Goal: Navigation & Orientation: Find specific page/section

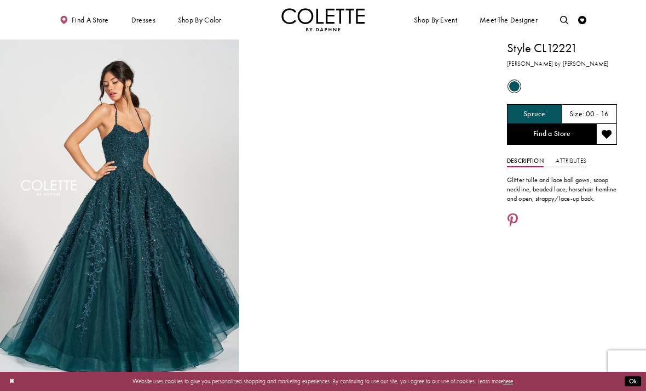
click at [563, 137] on link "Find a Store" at bounding box center [551, 134] width 89 height 21
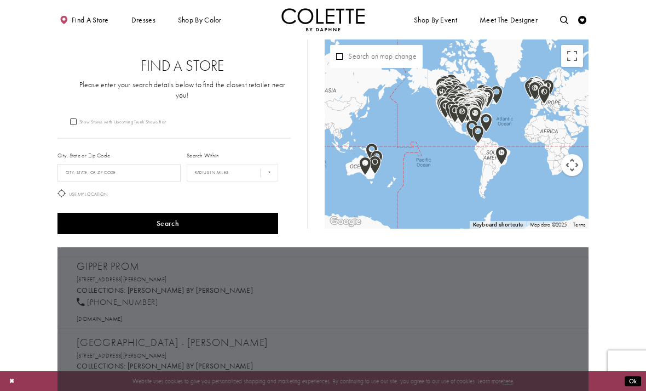
click at [569, 59] on button "Toggle fullscreen view" at bounding box center [572, 56] width 22 height 22
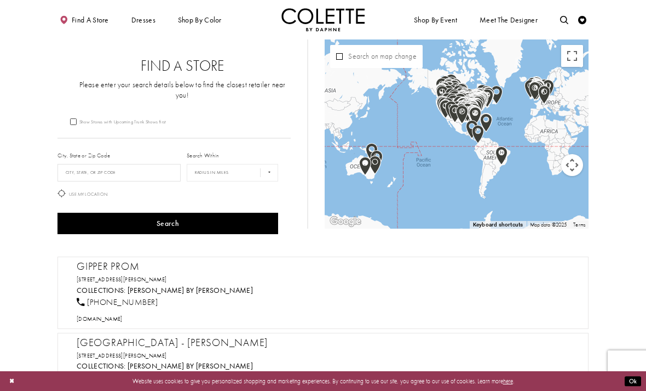
click at [192, 100] on div "Find a Store Please enter your search details below to find the closest retaile…" at bounding box center [183, 78] width 250 height 78
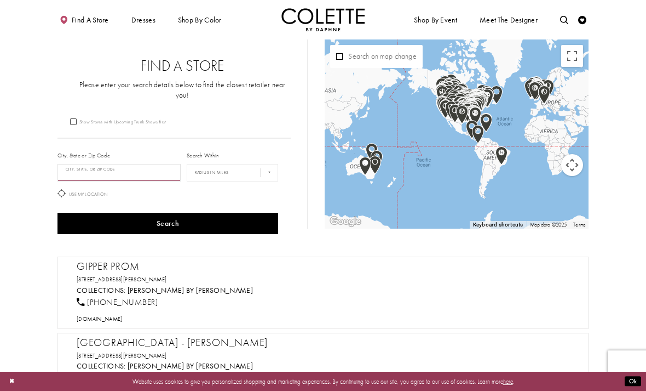
click at [135, 164] on input "City, State, or ZIP Code" at bounding box center [119, 173] width 123 height 18
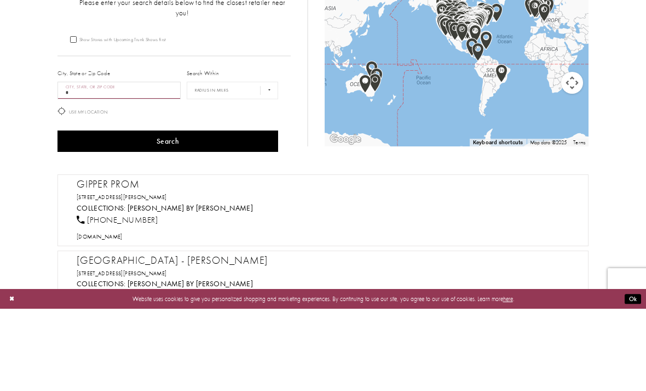
type input "*"
click at [63, 189] on icon at bounding box center [62, 193] width 8 height 8
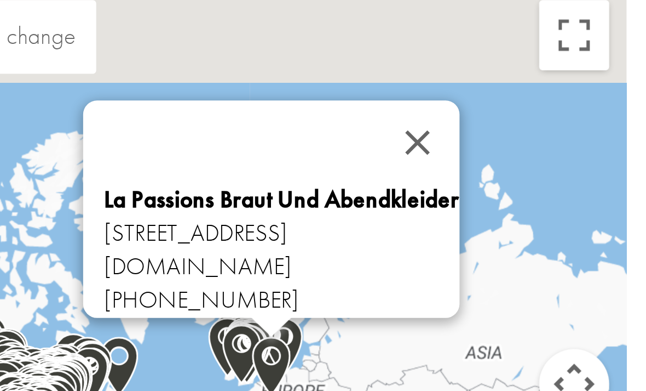
click at [511, 77] on button "Close" at bounding box center [524, 90] width 26 height 26
